Goal: Find specific page/section: Find specific page/section

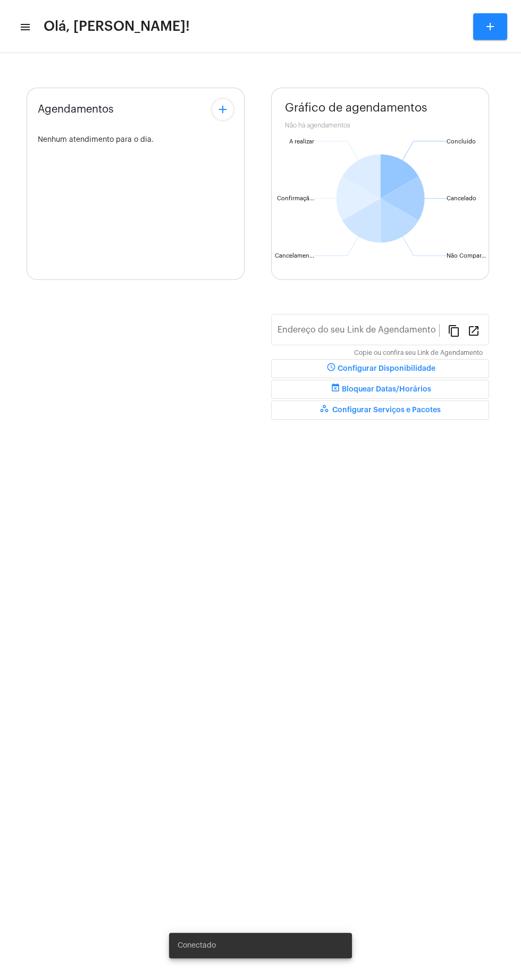
type input "[URL][DOMAIN_NAME][PERSON_NAME]"
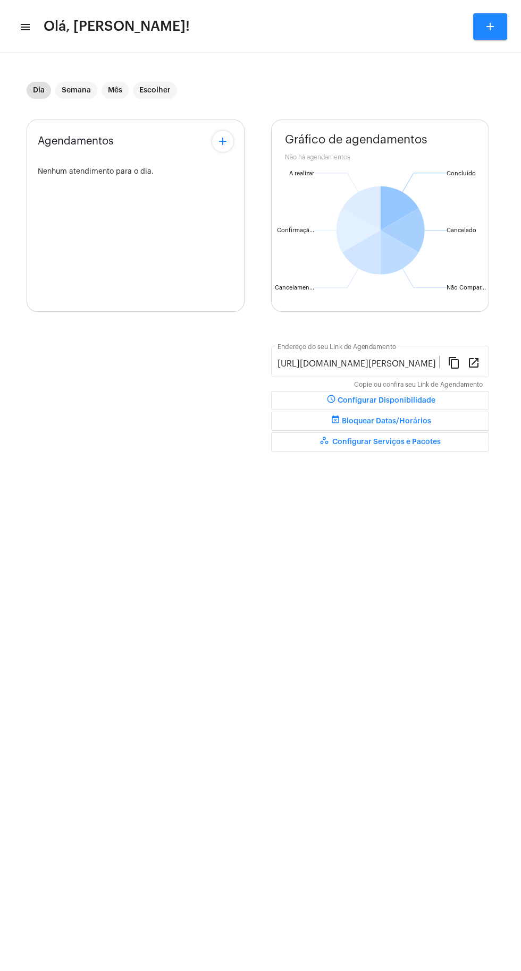
click at [29, 26] on mat-icon "menu" at bounding box center [24, 27] width 11 height 13
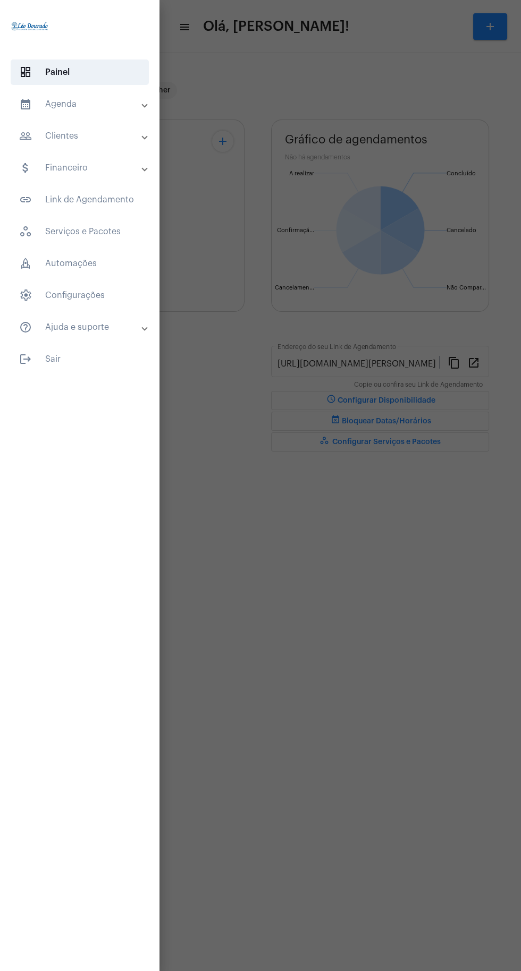
click at [95, 103] on mat-panel-title "calendar_month_outlined Agenda" at bounding box center [80, 104] width 123 height 13
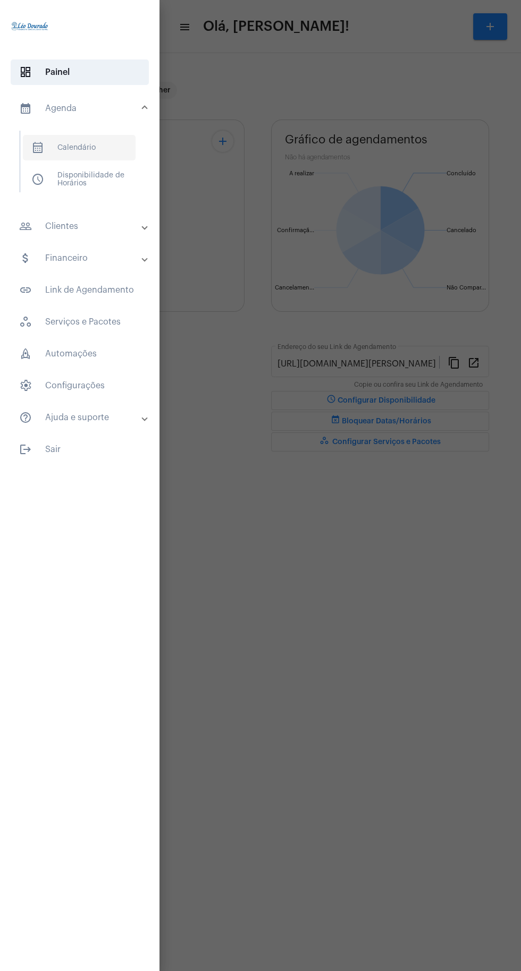
click at [109, 149] on span "calendar_month_outlined Calendário" at bounding box center [79, 147] width 113 height 25
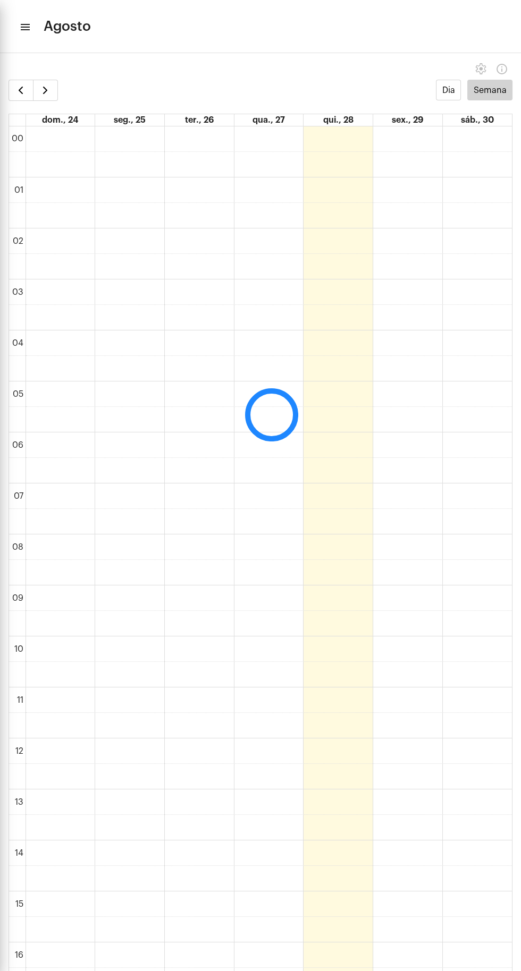
scroll to position [307, 0]
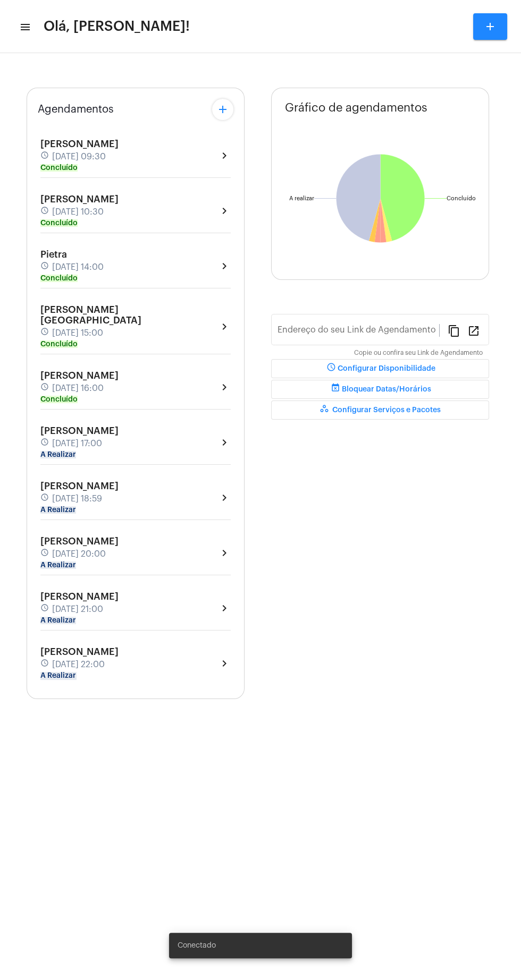
type input "[URL][DOMAIN_NAME][PERSON_NAME]"
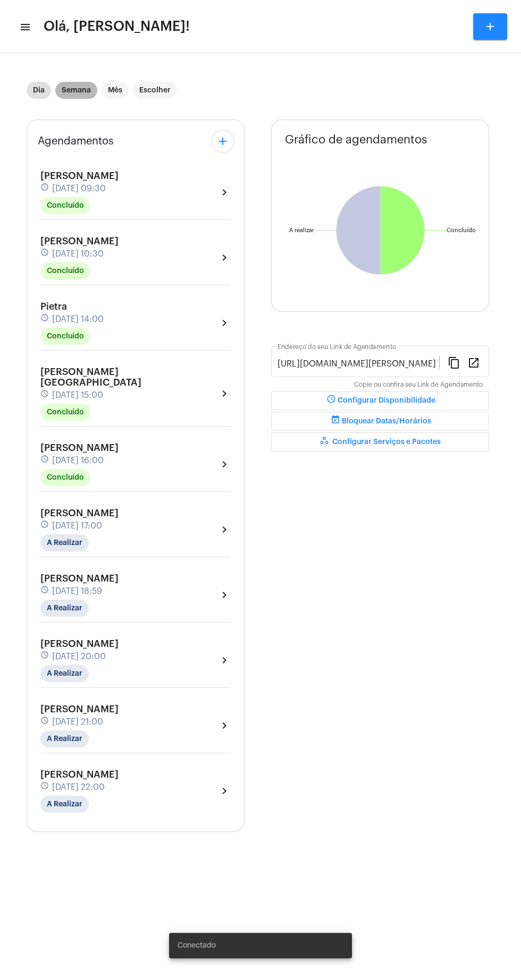
click at [81, 87] on mat-chip "Semana" at bounding box center [76, 90] width 42 height 17
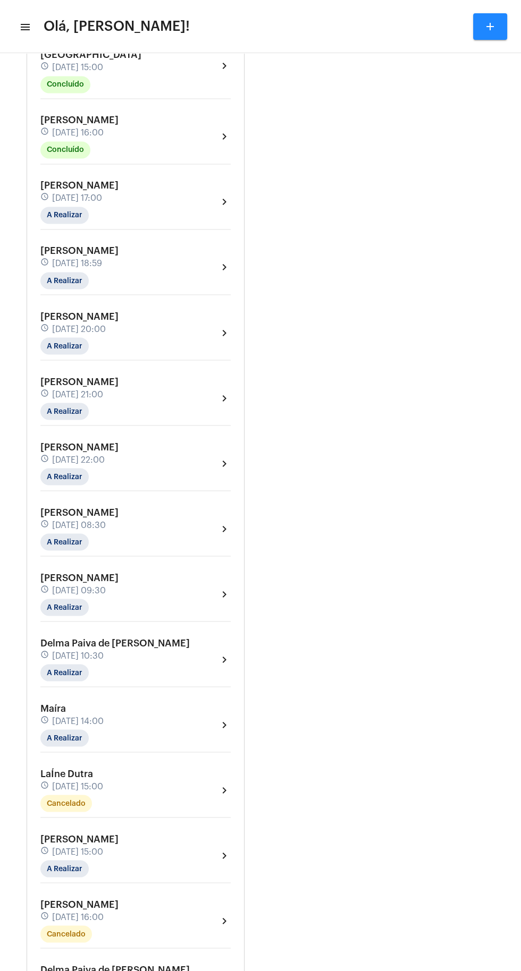
scroll to position [2641, 0]
